Goal: Information Seeking & Learning: Learn about a topic

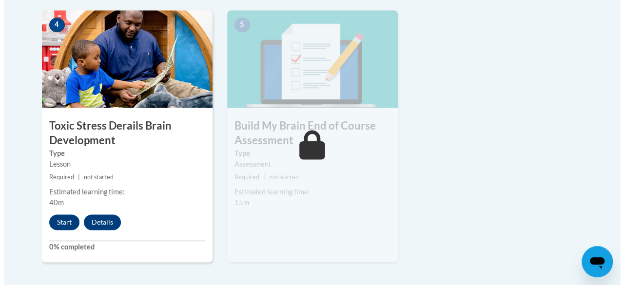
scroll to position [588, 0]
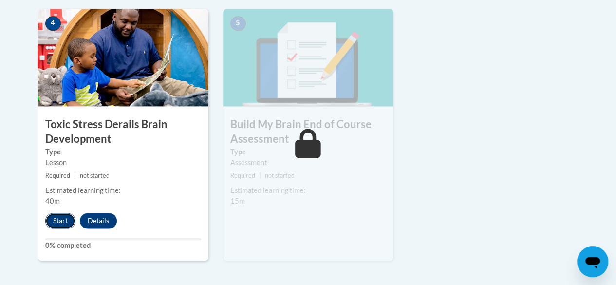
click at [63, 219] on button "Start" at bounding box center [60, 221] width 30 height 16
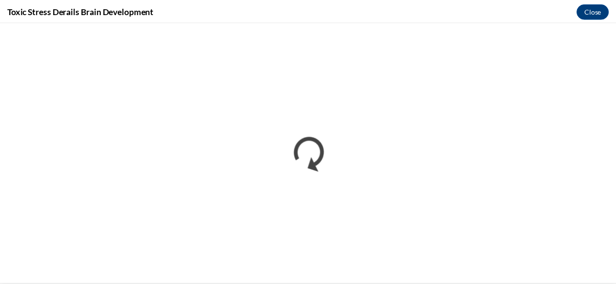
scroll to position [0, 0]
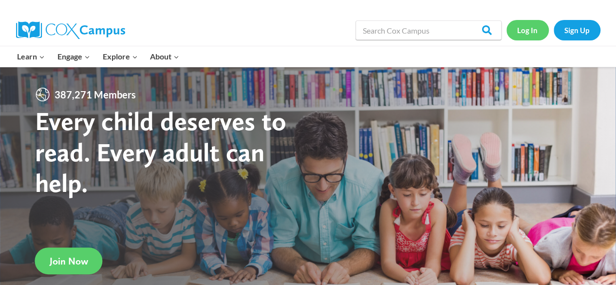
click at [530, 35] on link "Log In" at bounding box center [528, 30] width 42 height 20
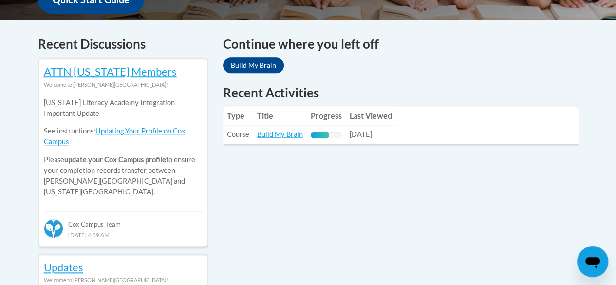
scroll to position [388, 0]
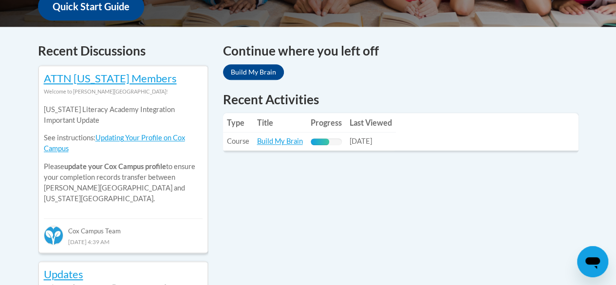
drag, startPoint x: 623, startPoint y: 32, endPoint x: 623, endPoint y: 108, distance: 76.0
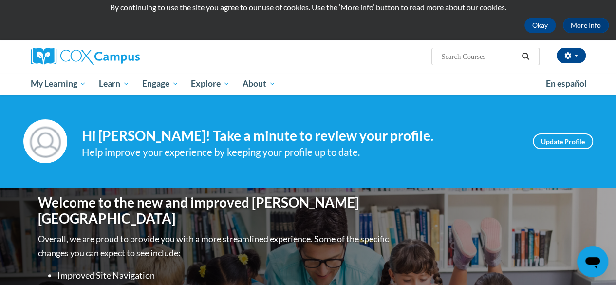
scroll to position [24, 0]
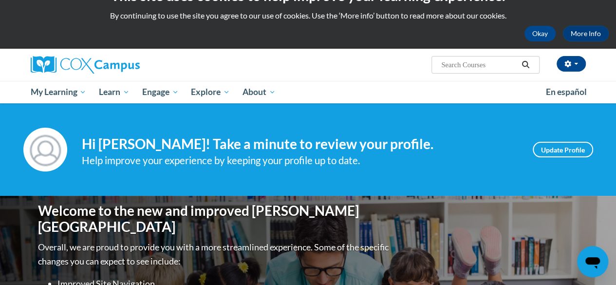
click at [483, 66] on input "Search..." at bounding box center [479, 65] width 78 height 12
type input "talk with me baby"
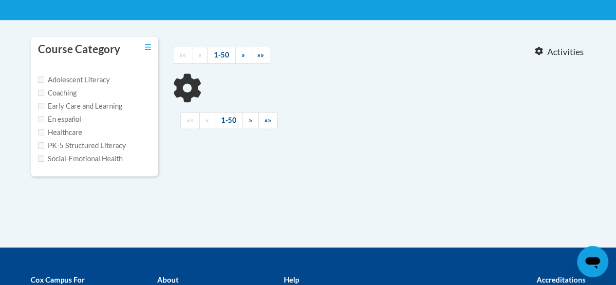
type input "talk with me baby"
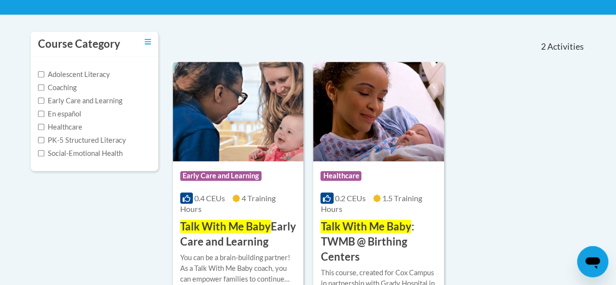
click at [257, 155] on img at bounding box center [238, 111] width 131 height 99
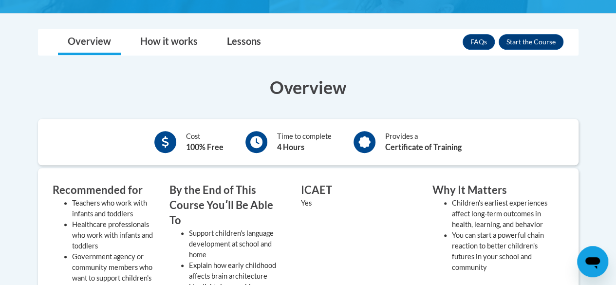
scroll to position [204, 0]
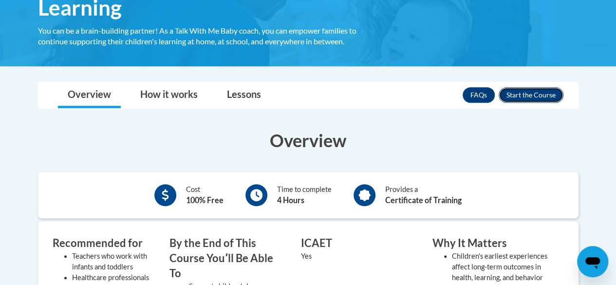
click at [545, 96] on button "Enroll" at bounding box center [531, 95] width 65 height 16
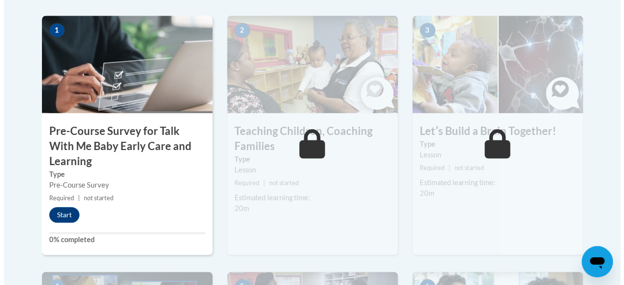
scroll to position [328, 0]
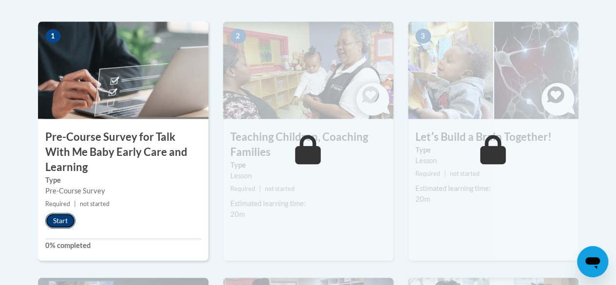
click at [66, 226] on button "Start" at bounding box center [60, 221] width 30 height 16
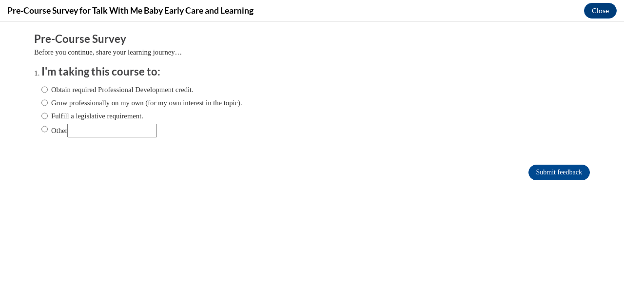
scroll to position [0, 0]
click at [81, 125] on input "Other" at bounding box center [112, 131] width 90 height 14
type input "For school"
click at [41, 130] on input "Other" at bounding box center [44, 129] width 6 height 11
radio input "true"
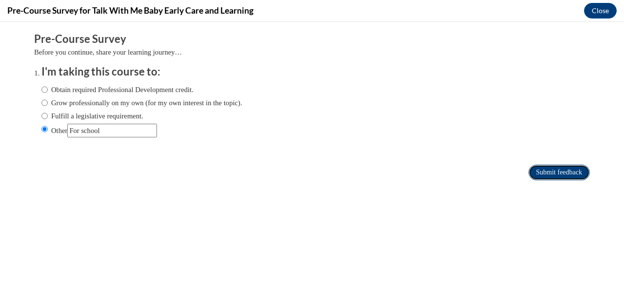
click at [553, 168] on input "Submit feedback" at bounding box center [558, 173] width 61 height 16
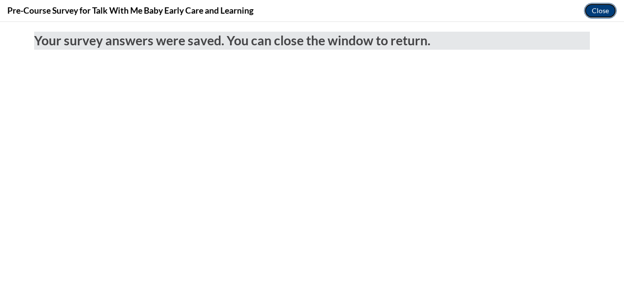
click at [608, 13] on button "Close" at bounding box center [600, 11] width 33 height 16
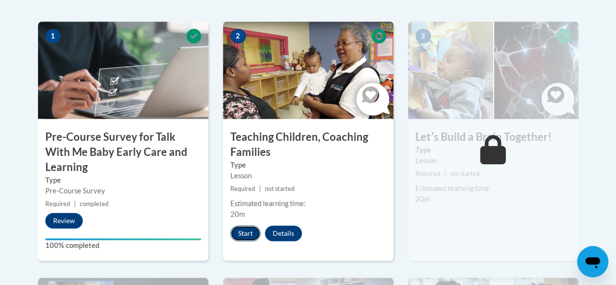
click at [243, 234] on button "Start" at bounding box center [245, 234] width 30 height 16
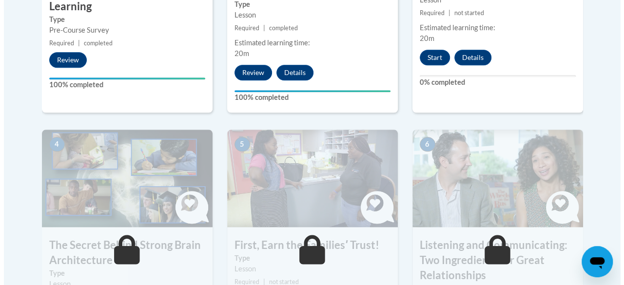
scroll to position [506, 0]
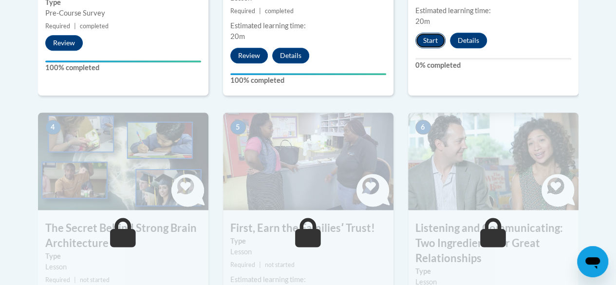
click at [431, 40] on button "Start" at bounding box center [431, 41] width 30 height 16
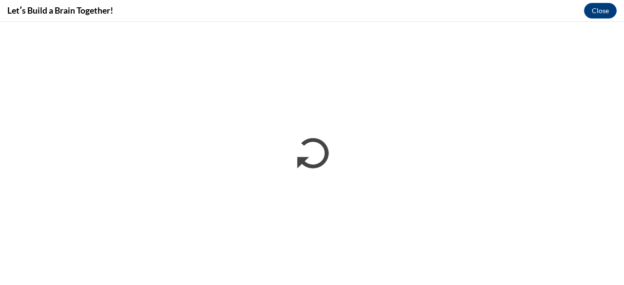
scroll to position [0, 0]
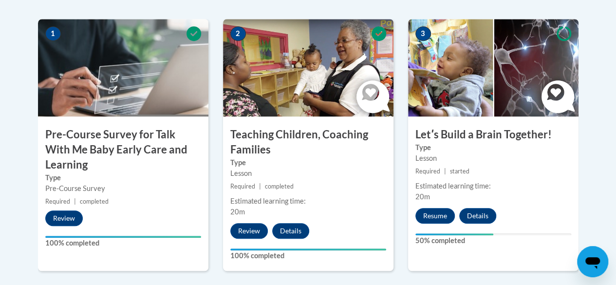
scroll to position [337, 0]
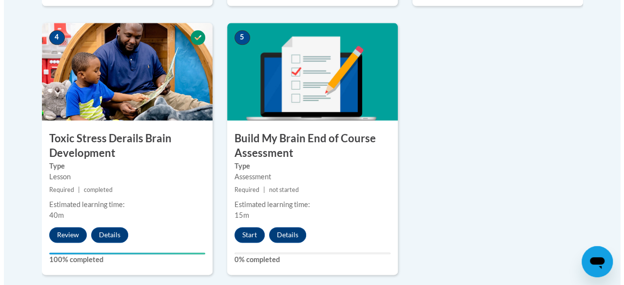
scroll to position [596, 0]
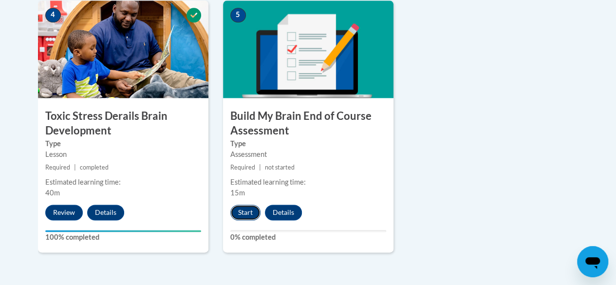
click at [249, 209] on button "Start" at bounding box center [245, 213] width 30 height 16
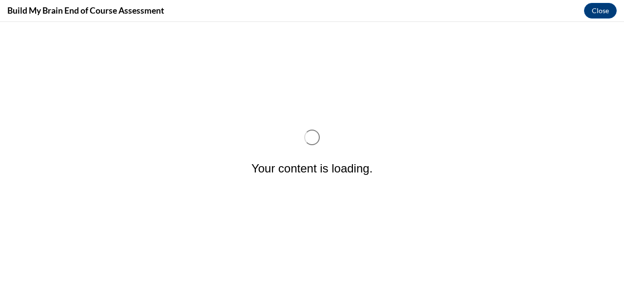
scroll to position [0, 0]
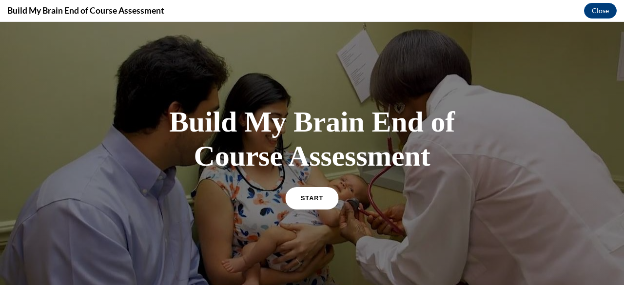
click at [293, 192] on link "START" at bounding box center [311, 198] width 53 height 22
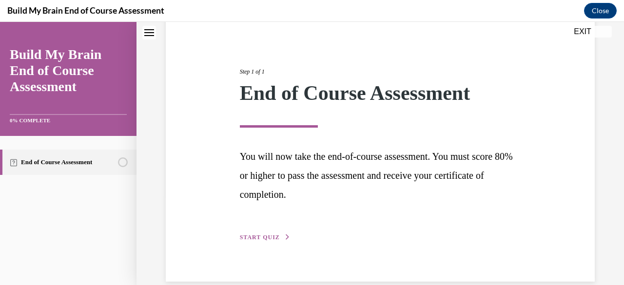
scroll to position [106, 0]
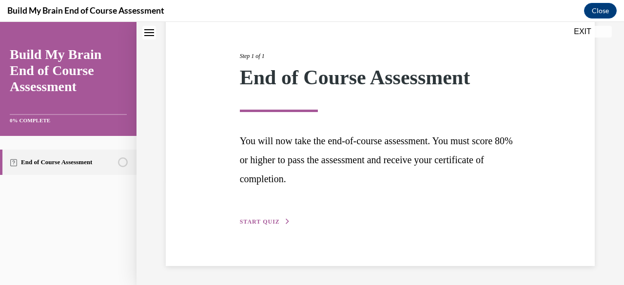
click at [263, 226] on button "START QUIZ" at bounding box center [265, 221] width 51 height 9
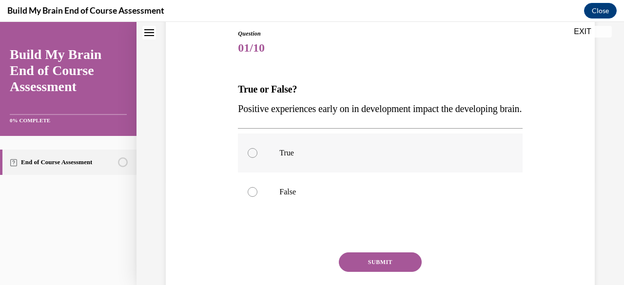
click at [289, 164] on label "True" at bounding box center [380, 153] width 284 height 39
click at [257, 158] on input "True" at bounding box center [253, 153] width 10 height 10
radio input "true"
click at [373, 272] on button "SUBMIT" at bounding box center [380, 261] width 83 height 19
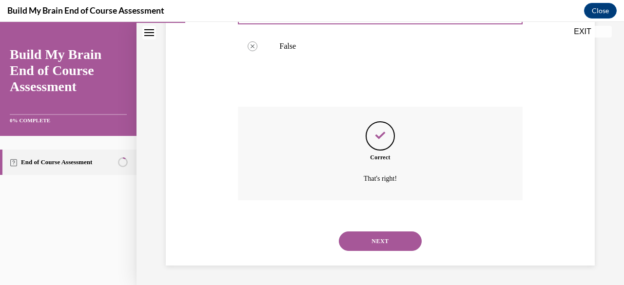
scroll to position [270, 0]
click at [396, 249] on button "NEXT" at bounding box center [380, 240] width 83 height 19
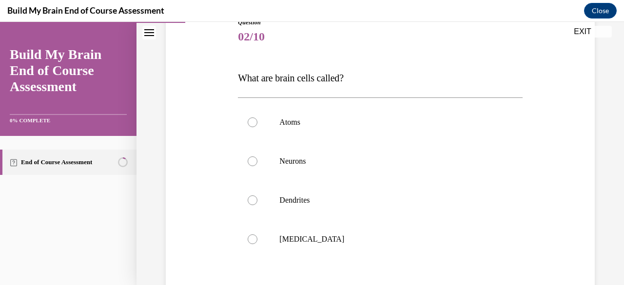
scroll to position [115, 0]
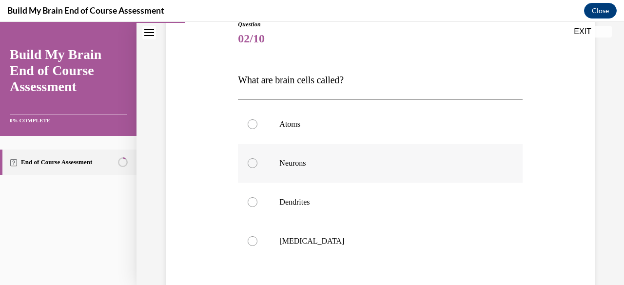
click at [314, 170] on label "Neurons" at bounding box center [380, 163] width 284 height 39
click at [257, 168] on input "Neurons" at bounding box center [253, 163] width 10 height 10
radio input "true"
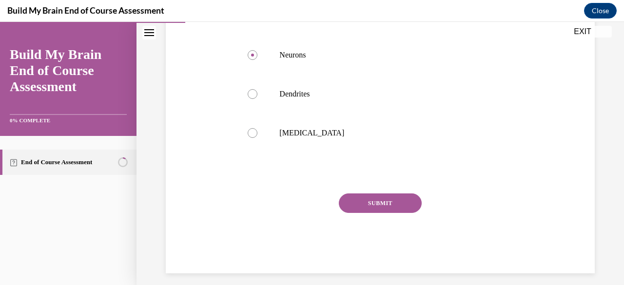
click at [388, 201] on button "SUBMIT" at bounding box center [380, 202] width 83 height 19
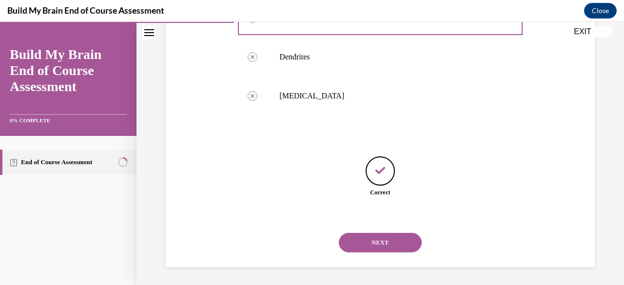
scroll to position [262, 0]
click at [384, 241] on button "NEXT" at bounding box center [380, 241] width 83 height 19
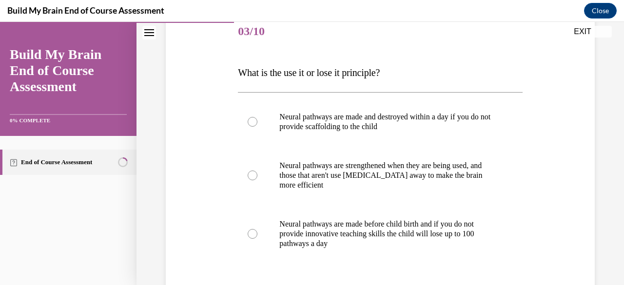
scroll to position [130, 0]
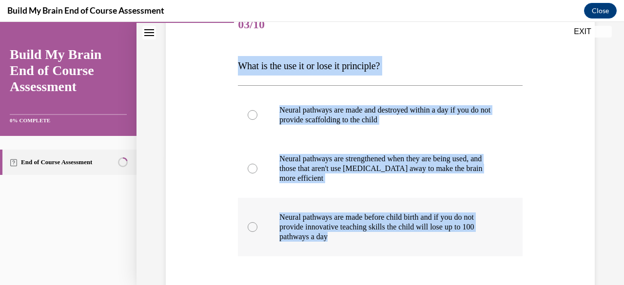
drag, startPoint x: 236, startPoint y: 60, endPoint x: 379, endPoint y: 247, distance: 235.7
click at [379, 247] on div "Question 03/10 What is the use it or lose it principle? Neural pathways are mad…" at bounding box center [379, 184] width 289 height 386
copy div "What is the use it or lose it principle? Neural pathways are made and destroyed…"
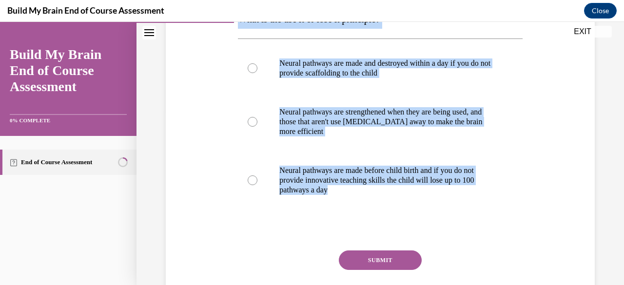
scroll to position [171, 0]
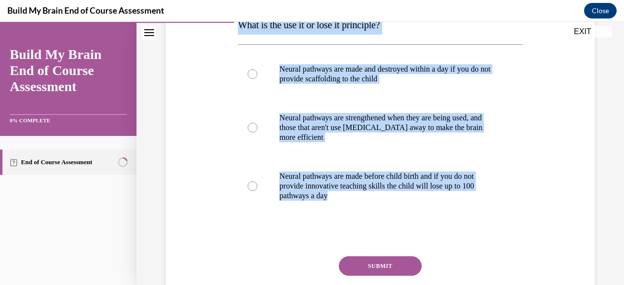
click at [574, 127] on div "Question 03/10 What is the use it or lose it principle? Neural pathways are mad…" at bounding box center [380, 136] width 434 height 401
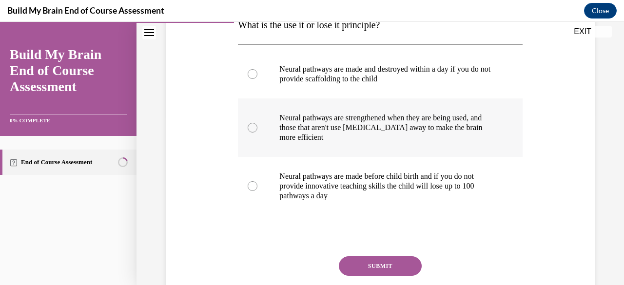
click at [355, 134] on p "Neural pathways are strengthened when they are being used, and those that aren'…" at bounding box center [388, 127] width 218 height 29
click at [257, 133] on input "Neural pathways are strengthened when they are being used, and those that aren'…" at bounding box center [253, 128] width 10 height 10
radio input "true"
click at [366, 268] on button "SUBMIT" at bounding box center [380, 265] width 83 height 19
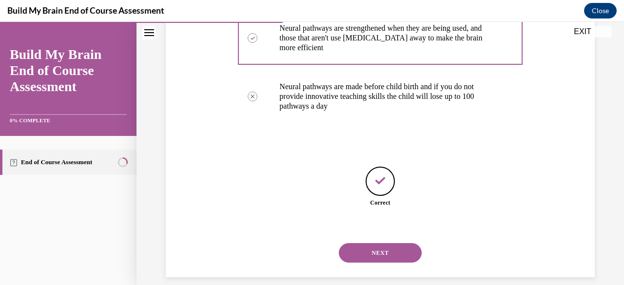
scroll to position [271, 0]
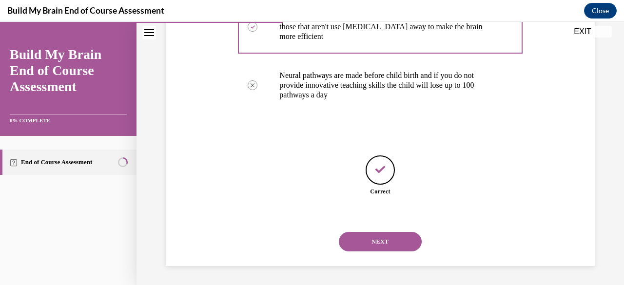
click at [352, 256] on div "NEXT" at bounding box center [380, 241] width 284 height 39
click at [356, 245] on button "NEXT" at bounding box center [380, 241] width 83 height 19
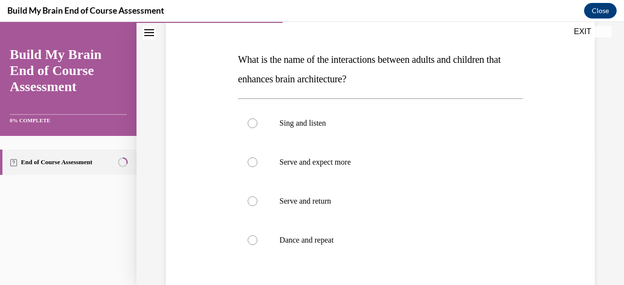
scroll to position [149, 0]
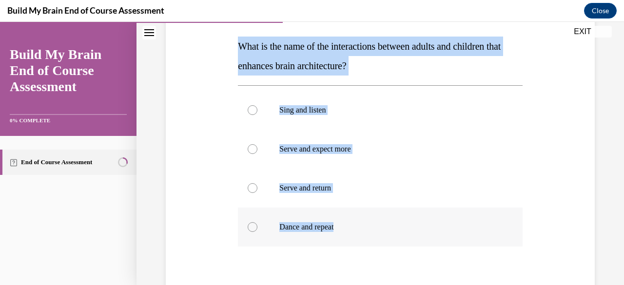
drag, startPoint x: 237, startPoint y: 41, endPoint x: 383, endPoint y: 218, distance: 229.1
click at [383, 218] on div "Question 04/10 What is the name of the interactions between adults and children…" at bounding box center [380, 176] width 284 height 381
copy div "What is the name of the interactions between adults and children that enhances …"
click at [271, 187] on label "Serve and return" at bounding box center [380, 188] width 284 height 39
click at [257, 187] on input "Serve and return" at bounding box center [253, 188] width 10 height 10
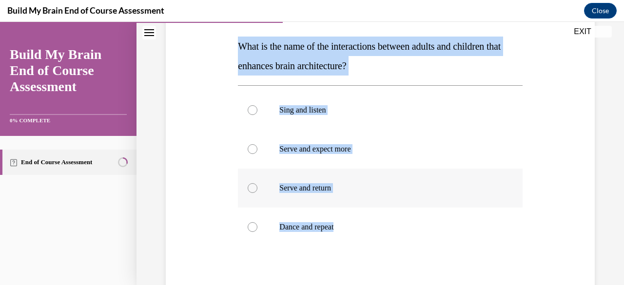
radio input "true"
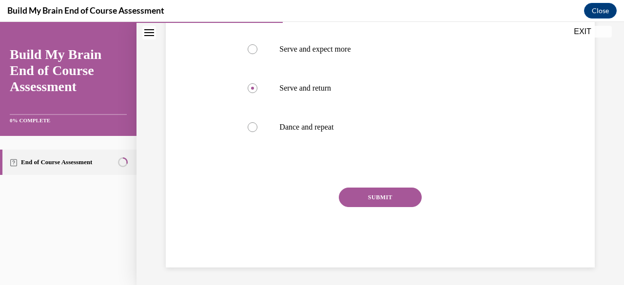
scroll to position [250, 0]
click at [390, 199] on button "SUBMIT" at bounding box center [380, 195] width 83 height 19
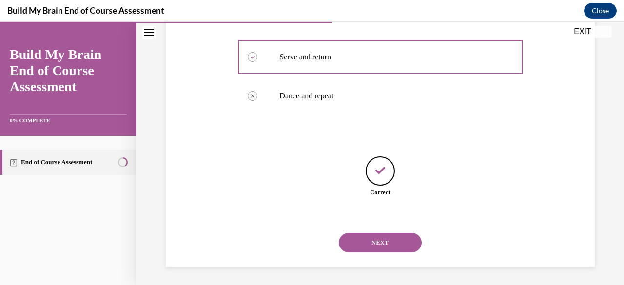
scroll to position [281, 0]
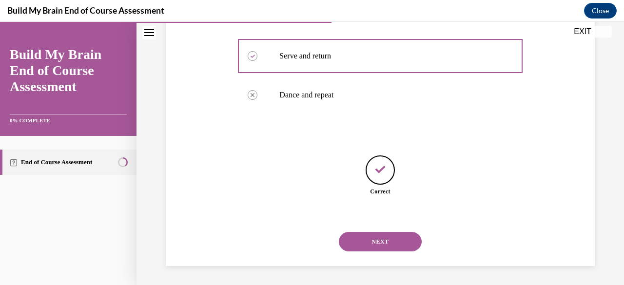
click at [388, 241] on button "NEXT" at bounding box center [380, 241] width 83 height 19
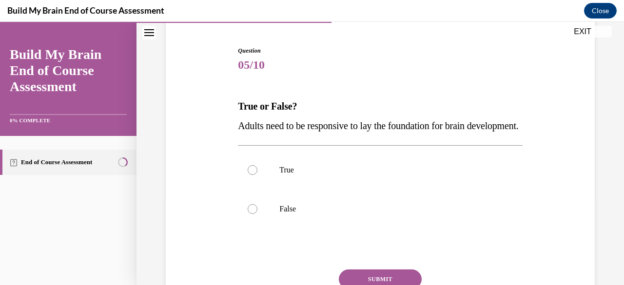
scroll to position [94, 0]
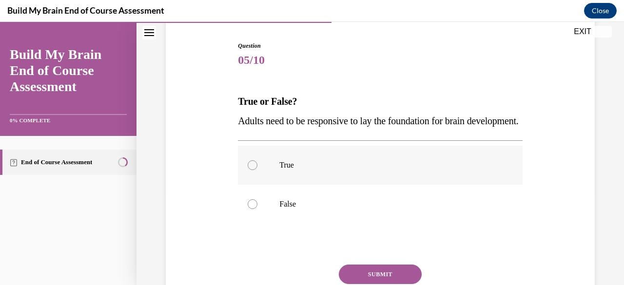
click at [318, 170] on p "True" at bounding box center [388, 165] width 218 height 10
click at [257, 170] on input "True" at bounding box center [253, 165] width 10 height 10
radio input "true"
click at [376, 284] on button "SUBMIT" at bounding box center [380, 274] width 83 height 19
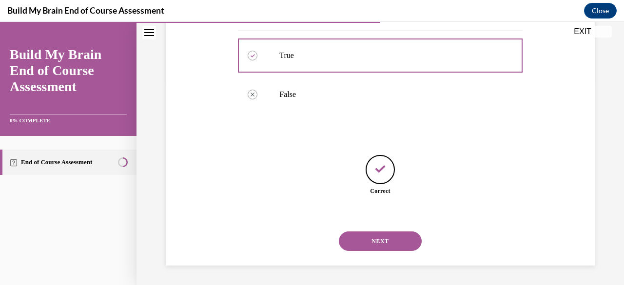
scroll to position [223, 0]
click at [404, 238] on button "NEXT" at bounding box center [380, 240] width 83 height 19
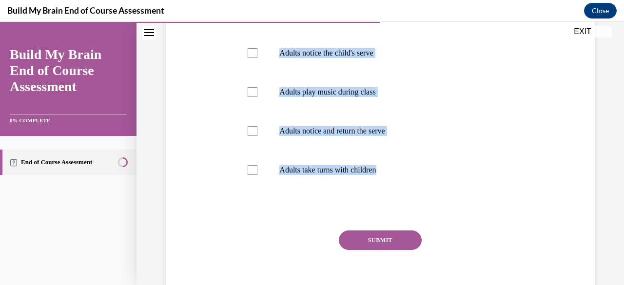
scroll to position [272, 0]
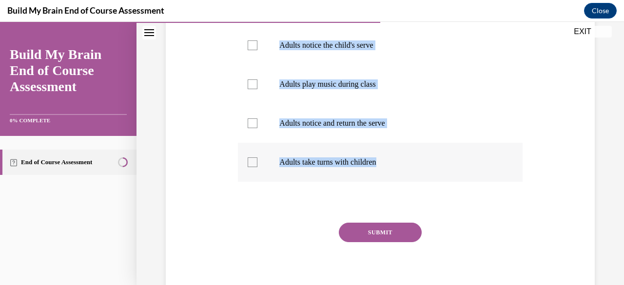
drag, startPoint x: 235, startPoint y: 53, endPoint x: 400, endPoint y: 174, distance: 204.6
click at [400, 174] on div "Question 06/10 Select the serve and return activities. Adults use rich and vari…" at bounding box center [379, 75] width 289 height 454
copy div "Select the serve and return activities. Adults use rich and varied languages Ad…"
click at [324, 161] on p "Adults take turns with children" at bounding box center [388, 162] width 218 height 10
click at [257, 161] on input "Adults take turns with children" at bounding box center [253, 162] width 10 height 10
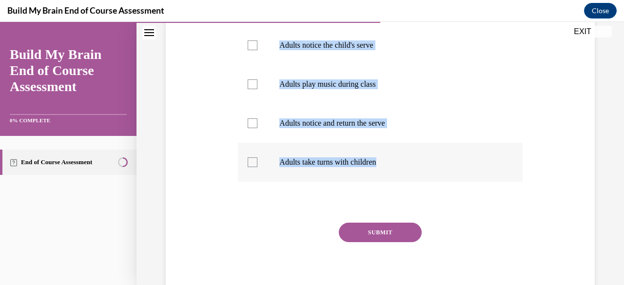
checkbox input "true"
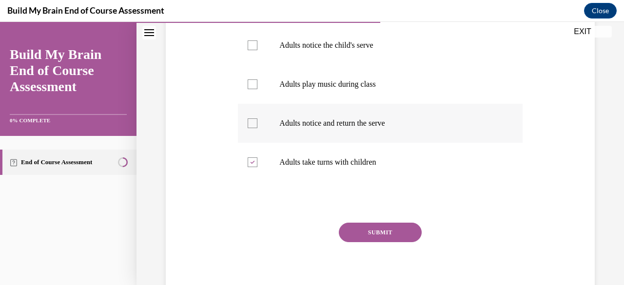
click at [321, 113] on label "Adults notice and return the serve" at bounding box center [380, 123] width 284 height 39
click at [257, 118] on input "Adults notice and return the serve" at bounding box center [253, 123] width 10 height 10
checkbox input "true"
click at [320, 52] on label "Adults notice the child's serve" at bounding box center [380, 45] width 284 height 39
click at [257, 50] on input "Adults notice the child's serve" at bounding box center [253, 45] width 10 height 10
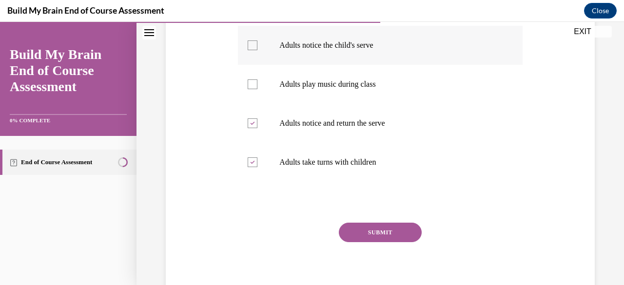
checkbox input "true"
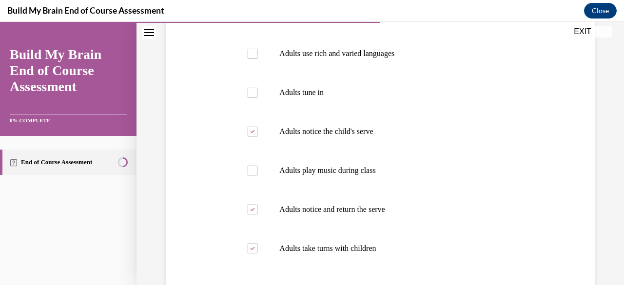
scroll to position [153, 0]
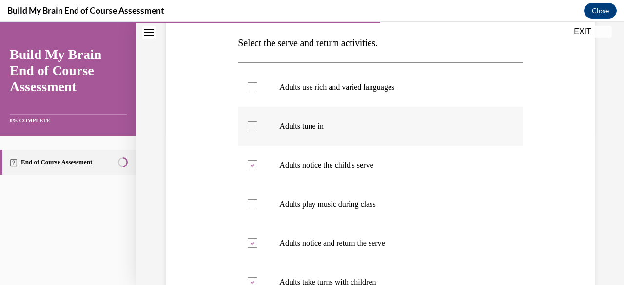
click at [301, 112] on label "Adults tune in" at bounding box center [380, 126] width 284 height 39
click at [257, 121] on input "Adults tune in" at bounding box center [253, 126] width 10 height 10
checkbox input "true"
click at [306, 93] on label "Adults use rich and varied languages" at bounding box center [380, 87] width 284 height 39
click at [257, 92] on input "Adults use rich and varied languages" at bounding box center [253, 87] width 10 height 10
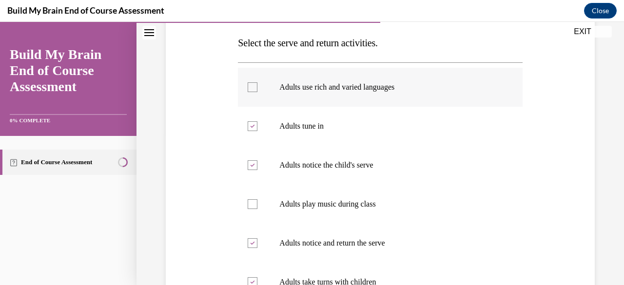
checkbox input "true"
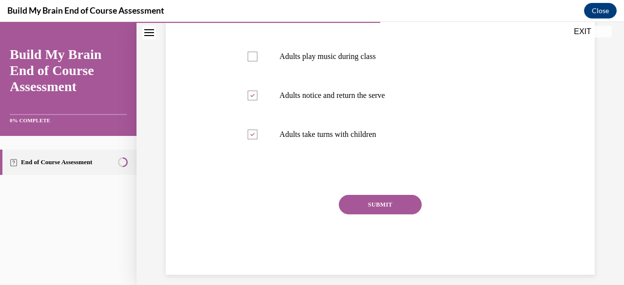
scroll to position [304, 0]
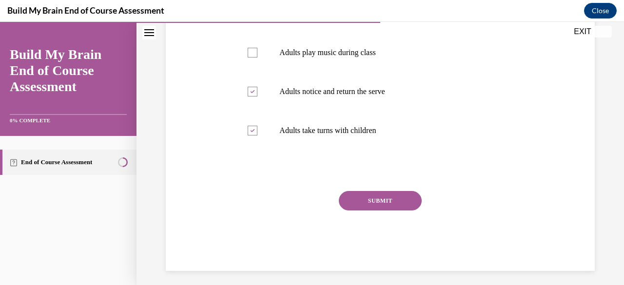
click at [405, 213] on div "SUBMIT" at bounding box center [380, 215] width 284 height 49
click at [399, 198] on button "SUBMIT" at bounding box center [380, 200] width 83 height 19
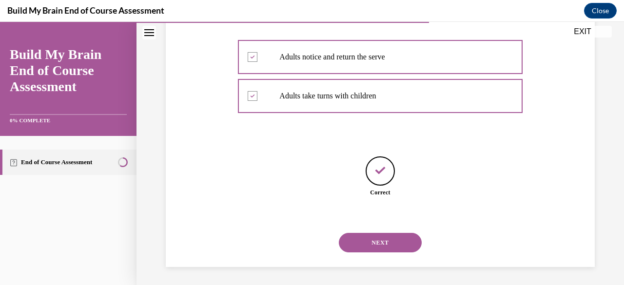
scroll to position [340, 0]
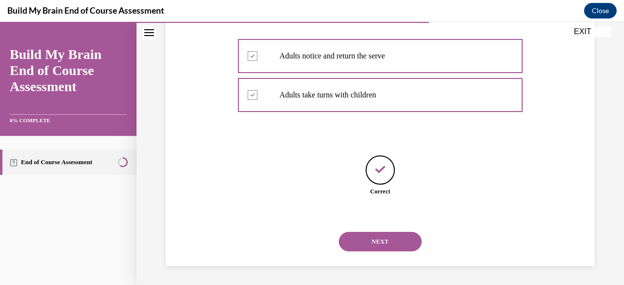
click at [373, 237] on button "NEXT" at bounding box center [380, 241] width 83 height 19
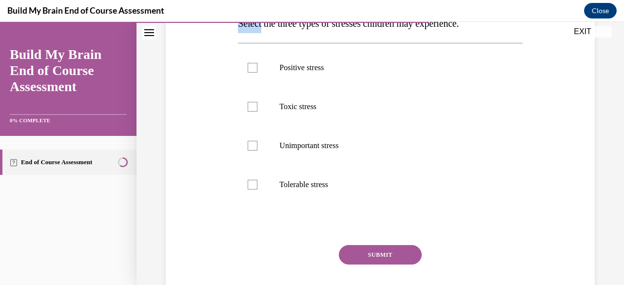
scroll to position [171, 0]
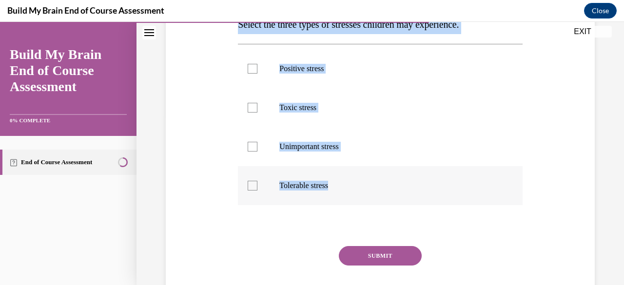
drag, startPoint x: 236, startPoint y: 26, endPoint x: 360, endPoint y: 191, distance: 205.9
click at [360, 191] on div "Question 07/10 Select the three types of stresses children may experience. Posi…" at bounding box center [379, 138] width 289 height 376
copy div "Select the three types of stresses children may experience. Positive stress Tox…"
click at [273, 77] on label "Positive stress" at bounding box center [380, 68] width 284 height 39
click at [257, 74] on input "Positive stress" at bounding box center [253, 69] width 10 height 10
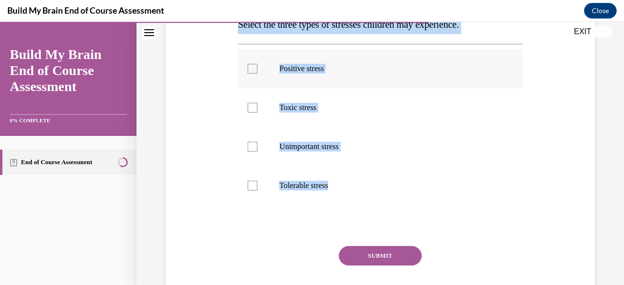
checkbox input "true"
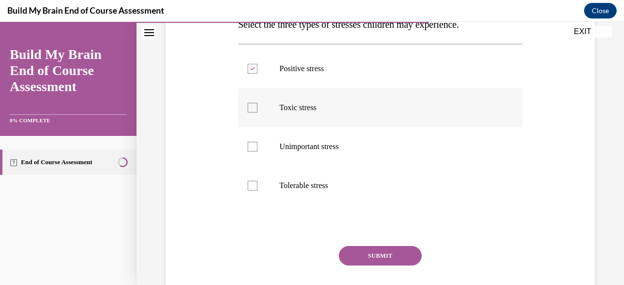
click at [288, 124] on label "Toxic stress" at bounding box center [380, 107] width 284 height 39
click at [257, 113] on input "Toxic stress" at bounding box center [253, 108] width 10 height 10
checkbox input "true"
click at [295, 181] on p "Tolerable stress" at bounding box center [388, 186] width 218 height 10
click at [257, 181] on input "Tolerable stress" at bounding box center [253, 186] width 10 height 10
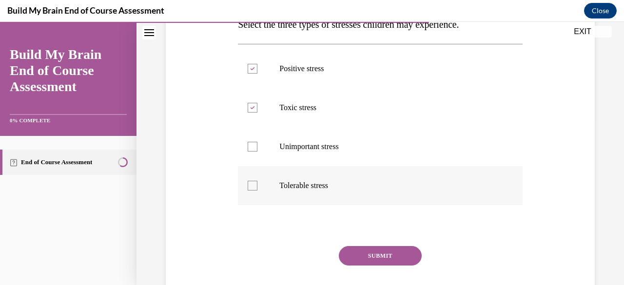
checkbox input "true"
click at [382, 245] on div "Question 07/10 Select the three types of stresses children may experience. Posi…" at bounding box center [380, 145] width 284 height 362
click at [385, 251] on button "SUBMIT" at bounding box center [380, 255] width 83 height 19
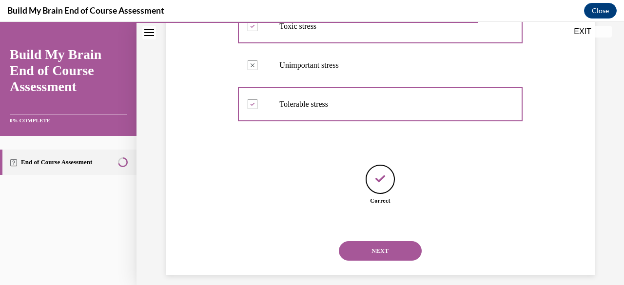
scroll to position [251, 0]
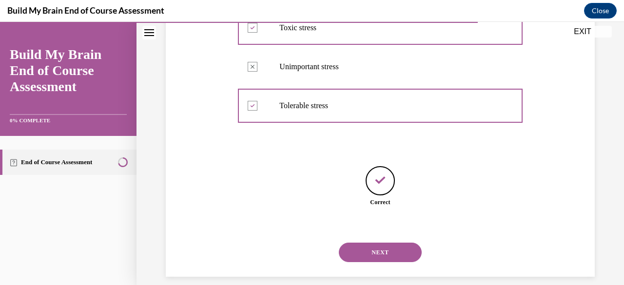
click at [395, 258] on button "NEXT" at bounding box center [380, 252] width 83 height 19
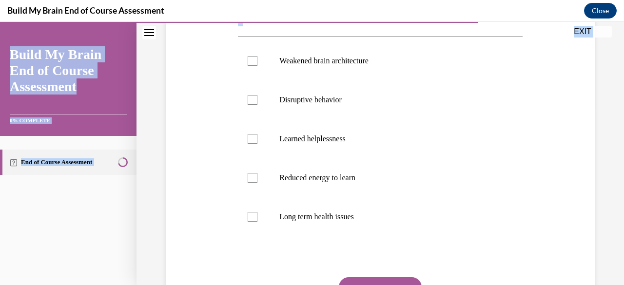
scroll to position [270, 0]
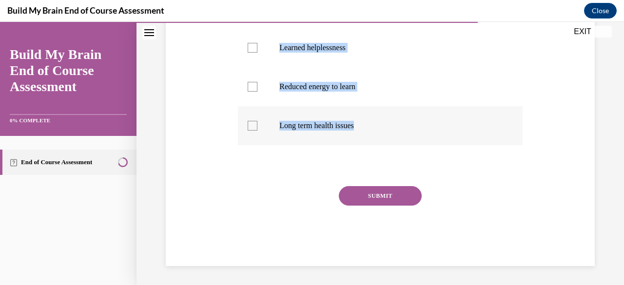
drag, startPoint x: 239, startPoint y: 60, endPoint x: 365, endPoint y: 115, distance: 137.9
click at [365, 115] on div "Question 08/10 Select the consequences to prolonged exposure to toxic stress. W…" at bounding box center [380, 66] width 284 height 401
copy div "elect the consequences to prolonged exposure to toxic stress. Weakened brain ar…"
click at [319, 109] on label "Long term health issues" at bounding box center [380, 125] width 284 height 39
click at [257, 121] on input "Long term health issues" at bounding box center [253, 126] width 10 height 10
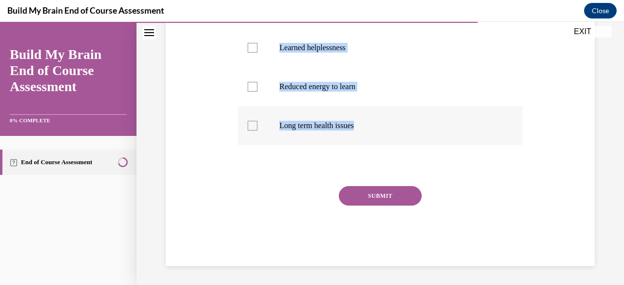
checkbox input "true"
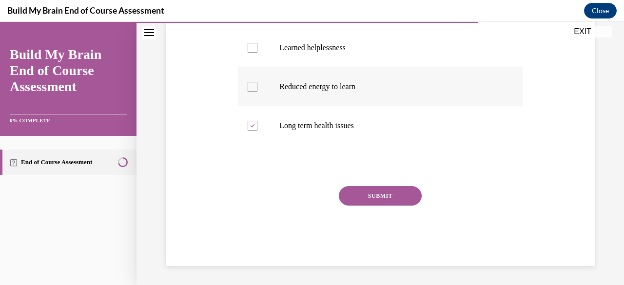
click at [319, 82] on p "Reduced energy to learn" at bounding box center [388, 87] width 218 height 10
click at [257, 82] on input "Reduced energy to learn" at bounding box center [253, 87] width 10 height 10
checkbox input "true"
click at [328, 44] on p "Learned helplessness" at bounding box center [388, 48] width 218 height 10
click at [257, 44] on input "Learned helplessness" at bounding box center [253, 48] width 10 height 10
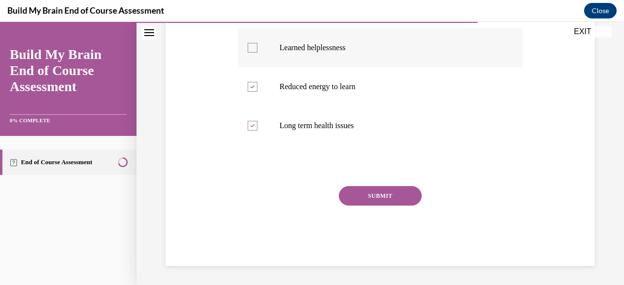
checkbox input "true"
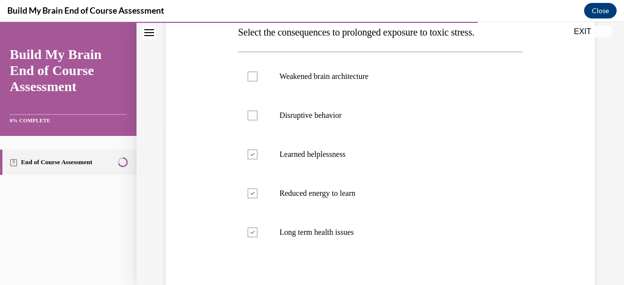
scroll to position [152, 0]
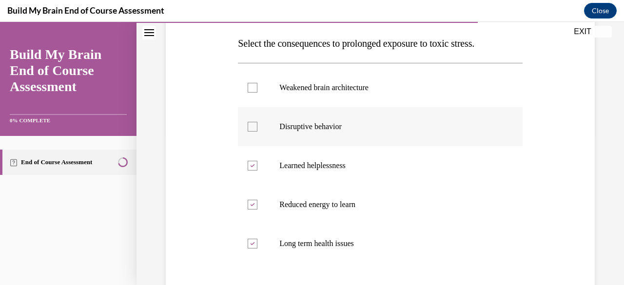
click at [321, 125] on p "Disruptive behavior" at bounding box center [388, 127] width 218 height 10
click at [257, 125] on input "Disruptive behavior" at bounding box center [253, 127] width 10 height 10
checkbox input "true"
click at [330, 86] on p "Weakened brain architecture" at bounding box center [388, 88] width 218 height 10
click at [257, 86] on input "Weakened brain architecture" at bounding box center [253, 88] width 10 height 10
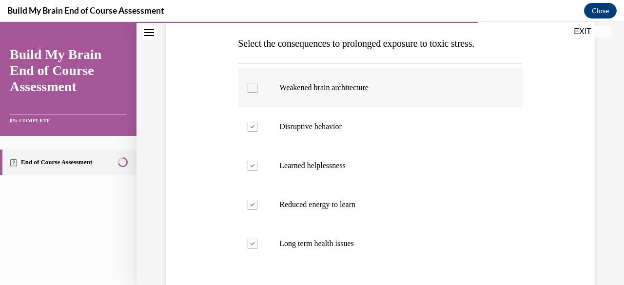
checkbox input "true"
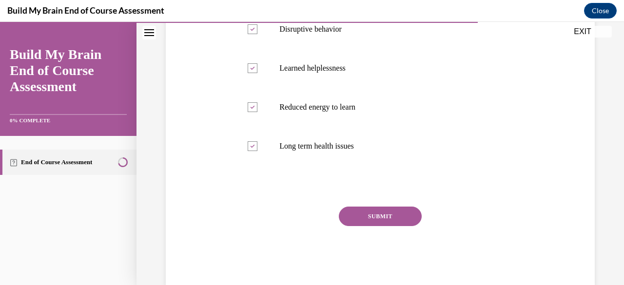
click at [388, 208] on button "SUBMIT" at bounding box center [380, 216] width 83 height 19
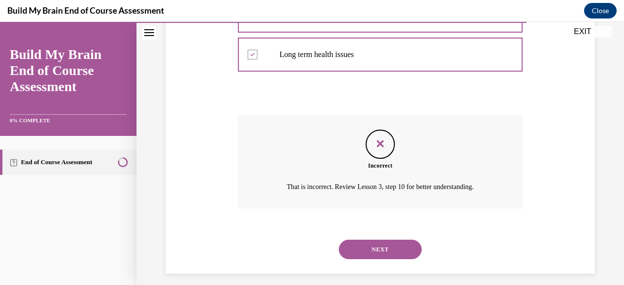
scroll to position [349, 0]
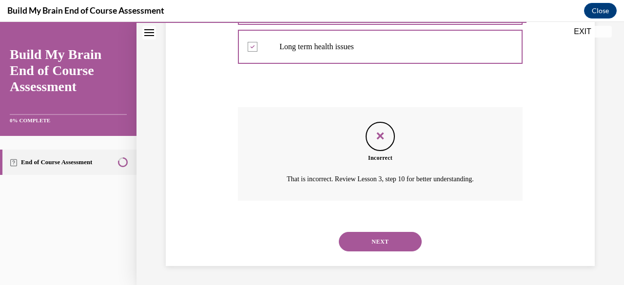
click at [391, 242] on button "NEXT" at bounding box center [380, 241] width 83 height 19
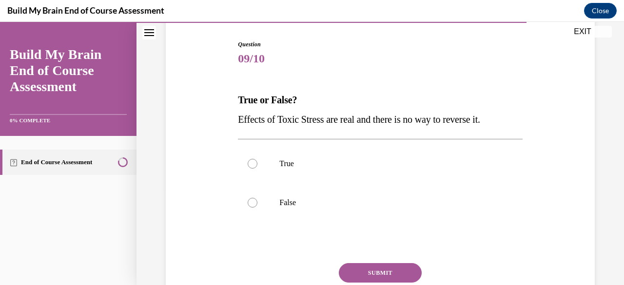
scroll to position [97, 0]
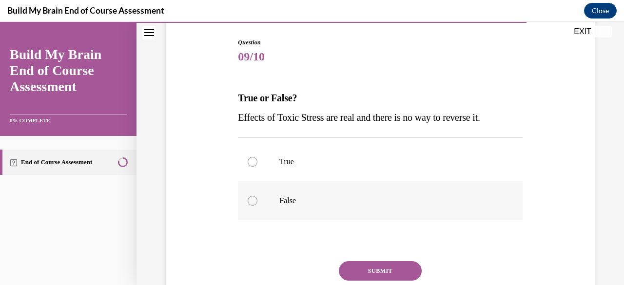
click at [276, 196] on label "False" at bounding box center [380, 200] width 284 height 39
click at [257, 196] on input "False" at bounding box center [253, 201] width 10 height 10
radio input "true"
click at [361, 267] on button "SUBMIT" at bounding box center [380, 270] width 83 height 19
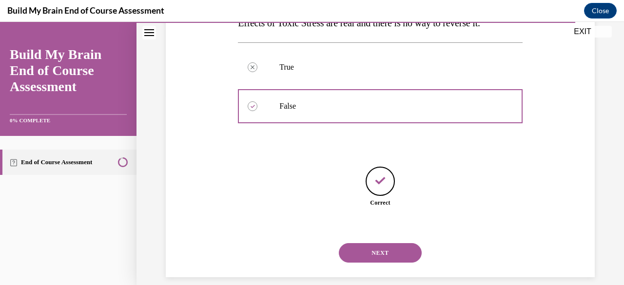
scroll to position [203, 0]
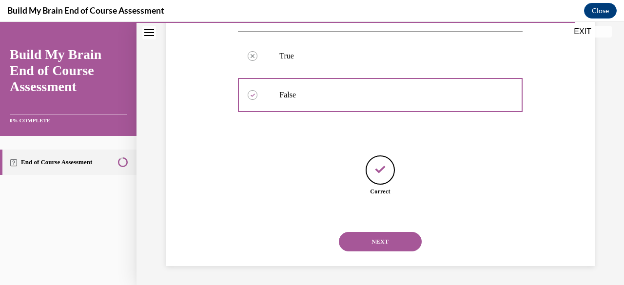
click at [377, 253] on div "NEXT" at bounding box center [380, 241] width 284 height 39
click at [373, 231] on div "NEXT" at bounding box center [380, 241] width 284 height 39
click at [373, 235] on button "NEXT" at bounding box center [380, 241] width 83 height 19
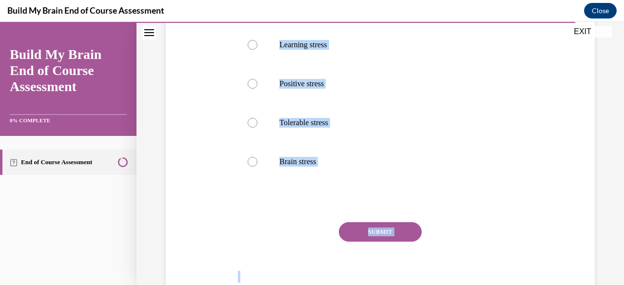
scroll to position [231, 0]
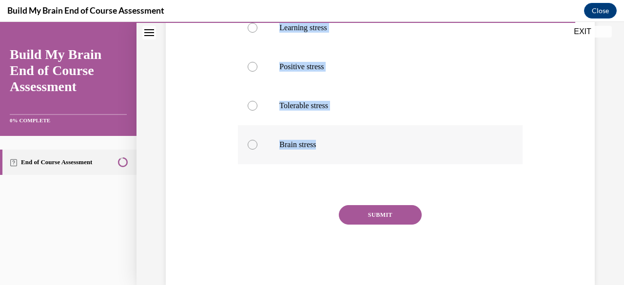
drag, startPoint x: 238, startPoint y: 81, endPoint x: 350, endPoint y: 151, distance: 131.7
click at [350, 151] on div "Question 10/10 What is the name of the type of stress that improves your learni…" at bounding box center [380, 94] width 284 height 381
copy div "What is the name of the type of stress that improves your learning experience? …"
click at [350, 151] on label "Brain stress" at bounding box center [380, 144] width 284 height 39
click at [257, 150] on input "Brain stress" at bounding box center [253, 145] width 10 height 10
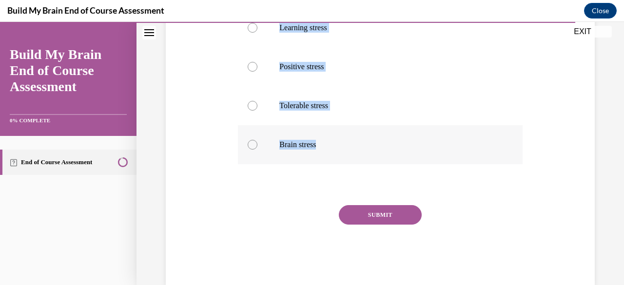
radio input "true"
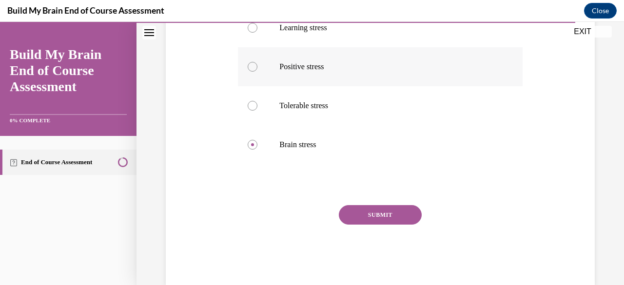
click at [307, 53] on label "Positive stress" at bounding box center [380, 66] width 284 height 39
click at [257, 62] on input "Positive stress" at bounding box center [253, 67] width 10 height 10
radio input "true"
click at [369, 218] on button "SUBMIT" at bounding box center [380, 214] width 83 height 19
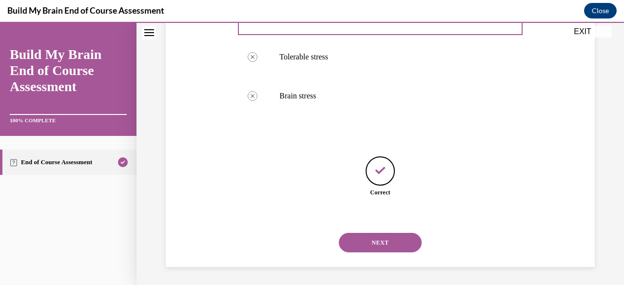
scroll to position [281, 0]
click at [360, 249] on button "NEXT" at bounding box center [380, 241] width 83 height 19
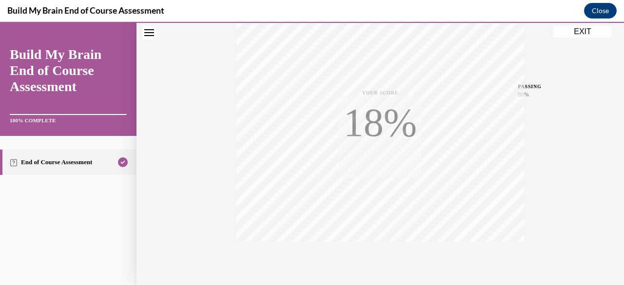
scroll to position [236, 0]
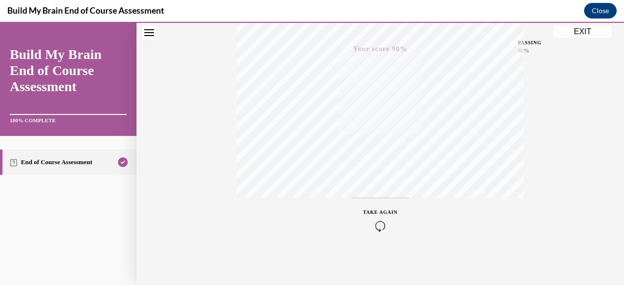
click at [589, 26] on button "EXIT" at bounding box center [582, 32] width 58 height 12
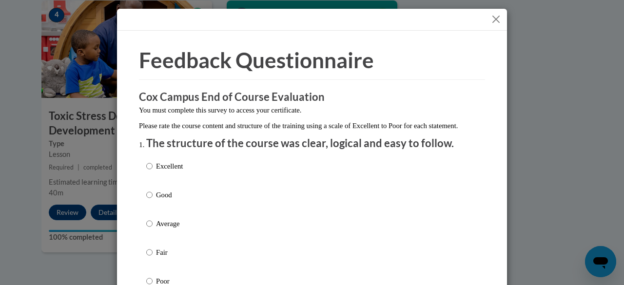
click at [160, 171] on p "Excellent" at bounding box center [169, 166] width 27 height 11
click at [153, 171] on input "Excellent" at bounding box center [149, 166] width 6 height 11
radio input "true"
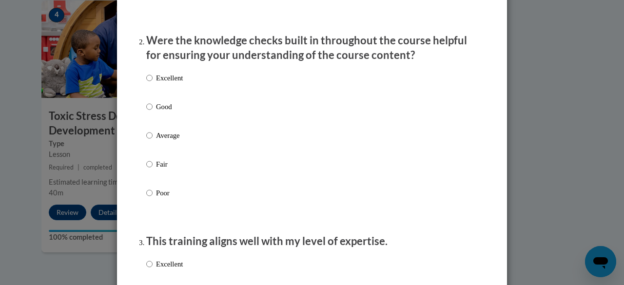
scroll to position [296, 0]
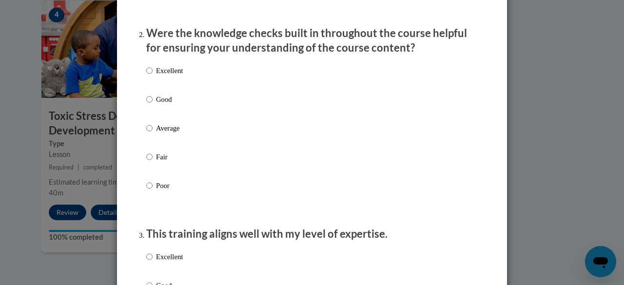
click at [174, 76] on p "Excellent" at bounding box center [169, 70] width 27 height 11
click at [153, 76] on input "Excellent" at bounding box center [149, 70] width 6 height 11
radio input "true"
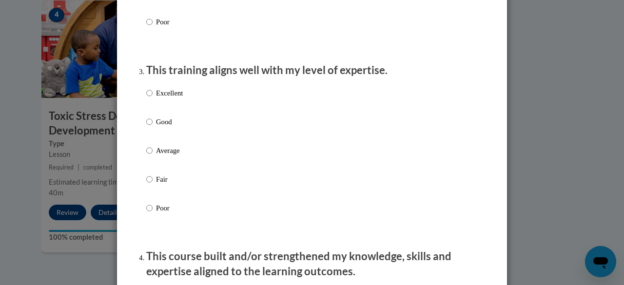
scroll to position [457, 0]
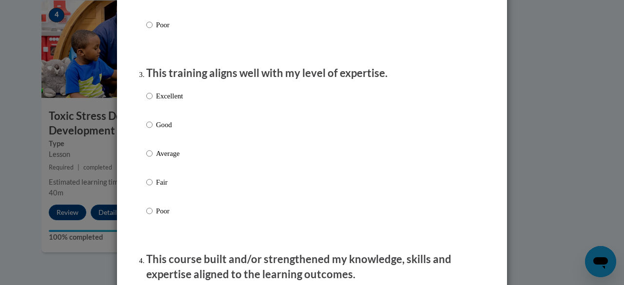
click at [174, 101] on p "Excellent" at bounding box center [169, 96] width 27 height 11
click at [153, 101] on input "Excellent" at bounding box center [149, 96] width 6 height 11
radio input "true"
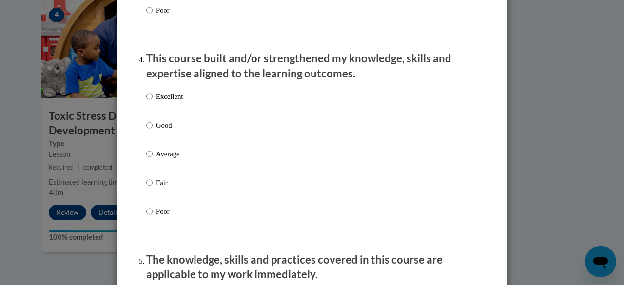
scroll to position [670, 0]
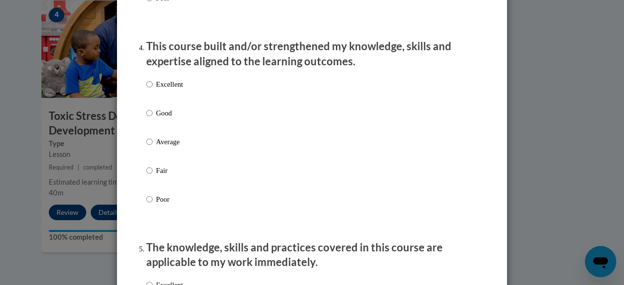
click at [149, 98] on label "Excellent" at bounding box center [164, 92] width 37 height 26
click at [149, 90] on input "Excellent" at bounding box center [149, 84] width 6 height 11
radio input "true"
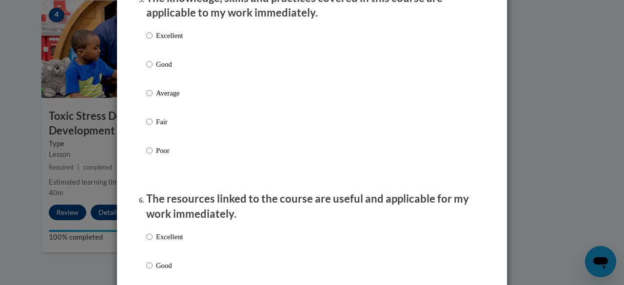
scroll to position [932, 0]
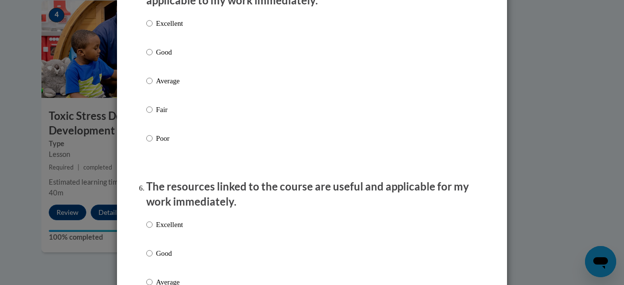
click at [163, 29] on p "Excellent" at bounding box center [169, 23] width 27 height 11
click at [153, 29] on input "Excellent" at bounding box center [149, 23] width 6 height 11
radio input "true"
click at [162, 230] on p "Excellent" at bounding box center [169, 224] width 27 height 11
click at [153, 230] on input "Excellent" at bounding box center [149, 224] width 6 height 11
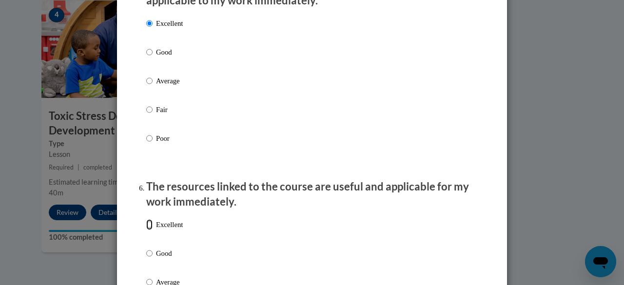
radio input "true"
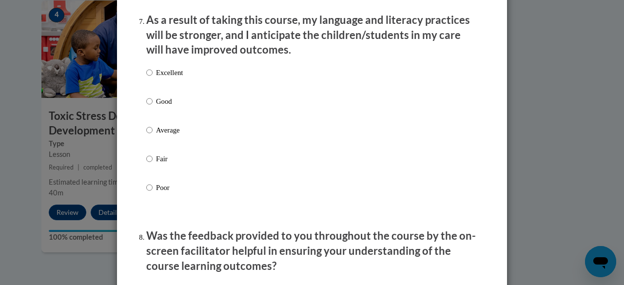
scroll to position [1344, 0]
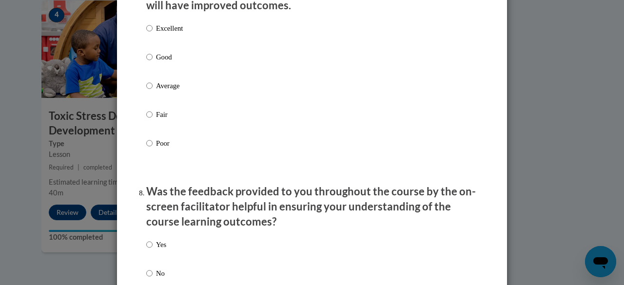
click at [176, 34] on p "Excellent" at bounding box center [169, 28] width 27 height 11
click at [153, 34] on input "Excellent" at bounding box center [149, 28] width 6 height 11
radio input "true"
click at [152, 251] on label "Yes" at bounding box center [156, 252] width 20 height 26
click at [152, 250] on input "Yes" at bounding box center [149, 244] width 6 height 11
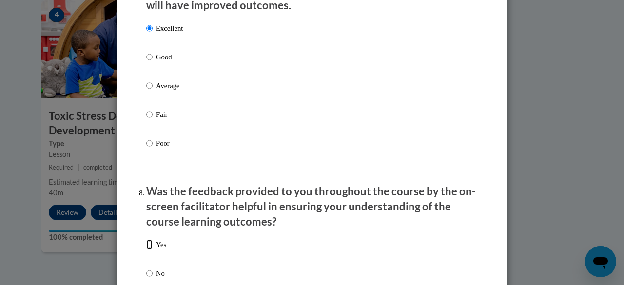
radio input "true"
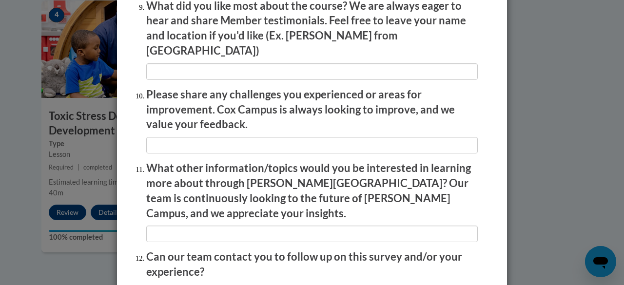
scroll to position [1658, 0]
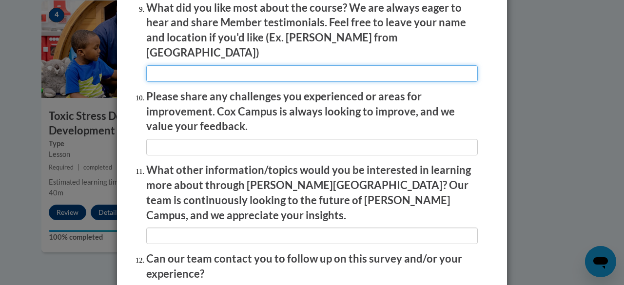
click at [326, 68] on input "textbox" at bounding box center [311, 73] width 331 height 17
type input "It was awesome and informative."
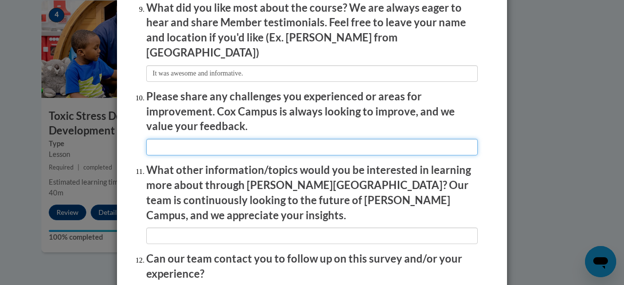
click at [313, 142] on input "textbox" at bounding box center [311, 147] width 331 height 17
type input "None"
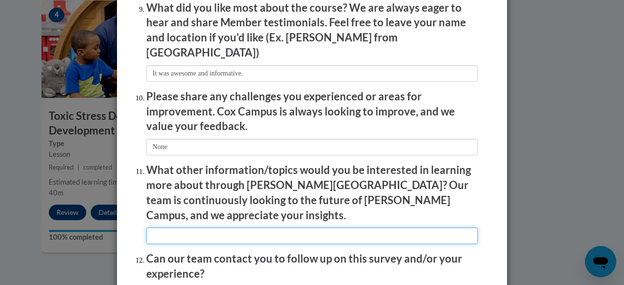
click at [313, 228] on input "textbox" at bounding box center [311, 236] width 331 height 17
type input "I liked what was provided"
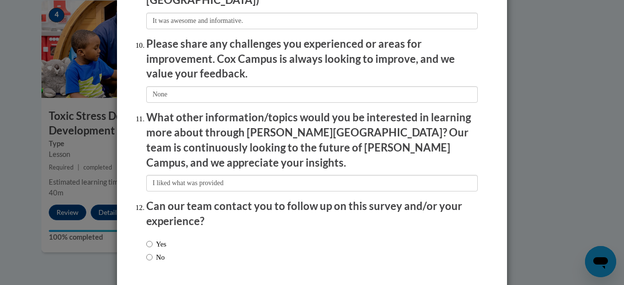
scroll to position [1741, 0]
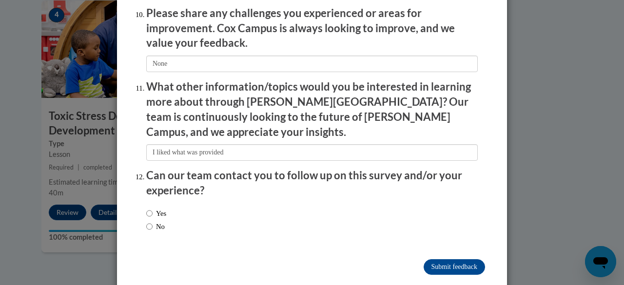
click at [155, 221] on label "No" at bounding box center [155, 226] width 19 height 11
click at [153, 221] on input "No" at bounding box center [149, 226] width 6 height 11
radio input "true"
click at [450, 259] on input "Submit feedback" at bounding box center [453, 267] width 61 height 16
